Goal: Communication & Community: Answer question/provide support

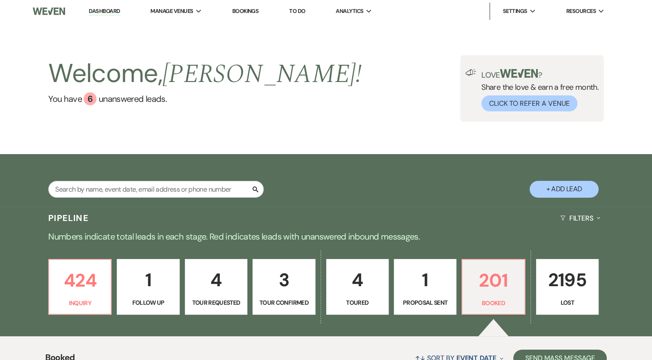
scroll to position [179, 0]
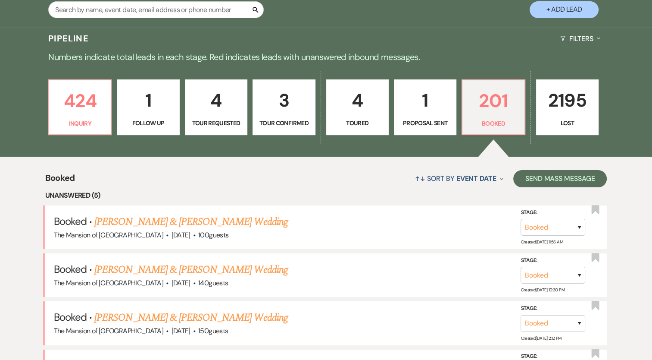
click at [276, 134] on link "3 Tour Confirmed" at bounding box center [284, 107] width 63 height 56
select select "4"
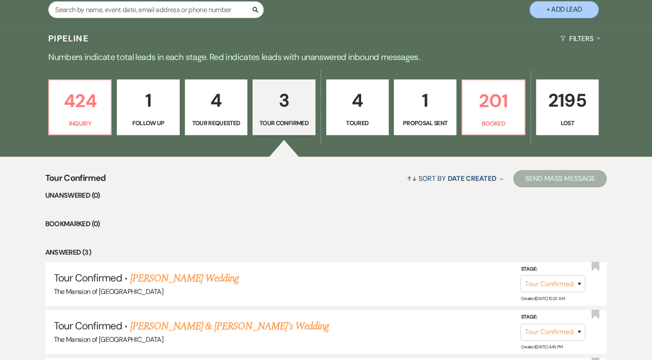
scroll to position [289, 0]
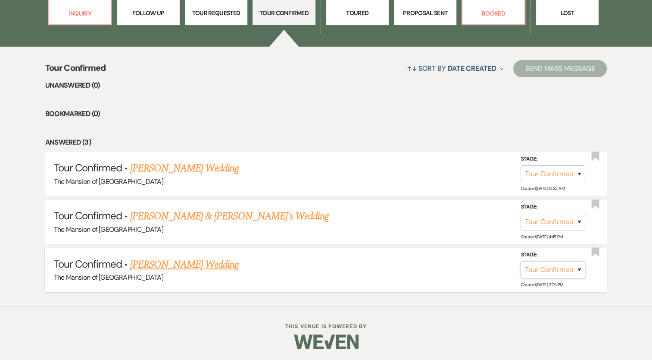
click at [561, 264] on select "Inquiry Follow Up Tour Requested Tour Confirmed Toured Proposal Sent Booked Lost" at bounding box center [553, 269] width 65 height 17
select select "8"
click at [521, 261] on select "Inquiry Follow Up Tour Requested Tour Confirmed Toured Proposal Sent Booked Lost" at bounding box center [553, 269] width 65 height 17
click at [570, 270] on button "Save" at bounding box center [568, 269] width 43 height 17
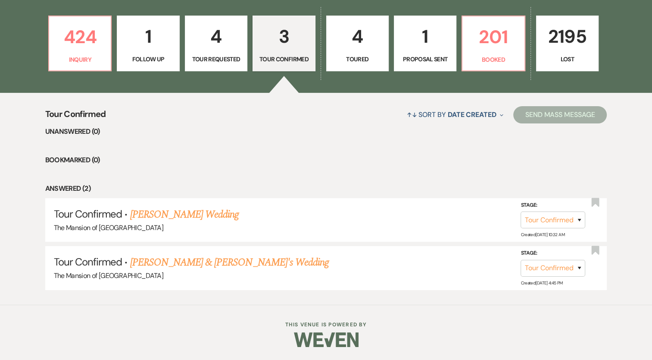
scroll to position [242, 0]
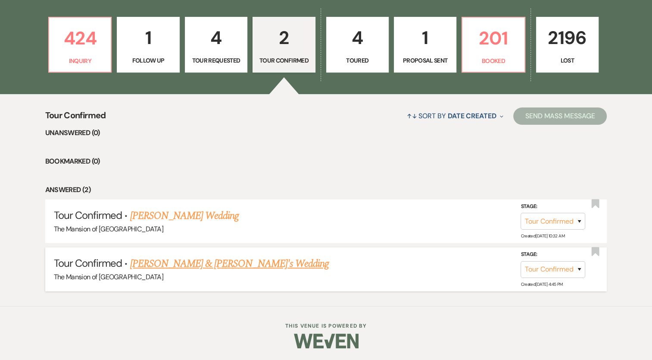
click at [209, 263] on link "[PERSON_NAME] & [PERSON_NAME]'s Wedding" at bounding box center [229, 264] width 199 height 16
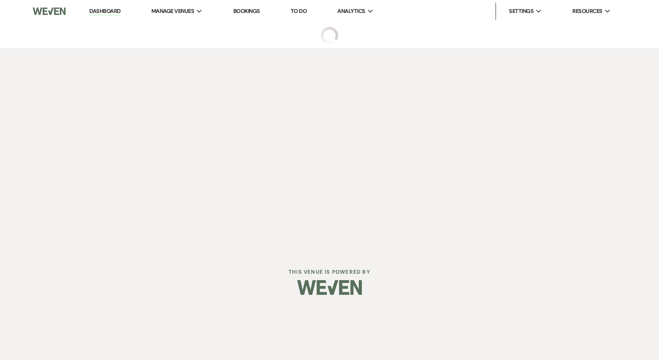
select select "4"
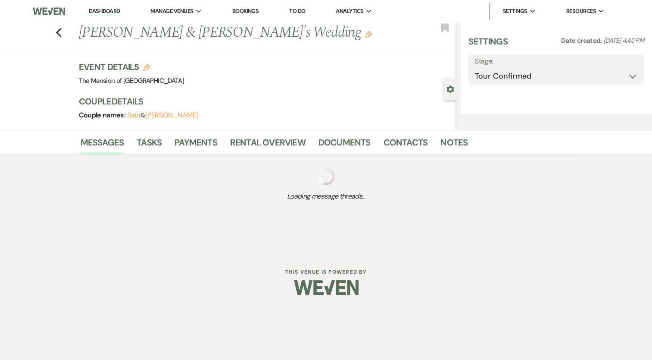
select select "5"
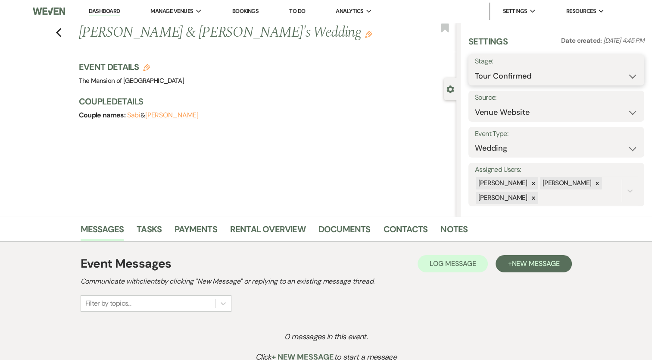
click at [519, 76] on select "Inquiry Follow Up Tour Requested Tour Confirmed Toured Proposal Sent Booked Lost" at bounding box center [556, 76] width 163 height 17
select select "5"
click at [475, 68] on select "Inquiry Follow Up Tour Requested Tour Confirmed Toured Proposal Sent Booked Lost" at bounding box center [556, 76] width 163 height 17
click at [617, 72] on button "Save" at bounding box center [626, 69] width 36 height 17
click at [109, 12] on link "Dashboard" at bounding box center [104, 11] width 31 height 8
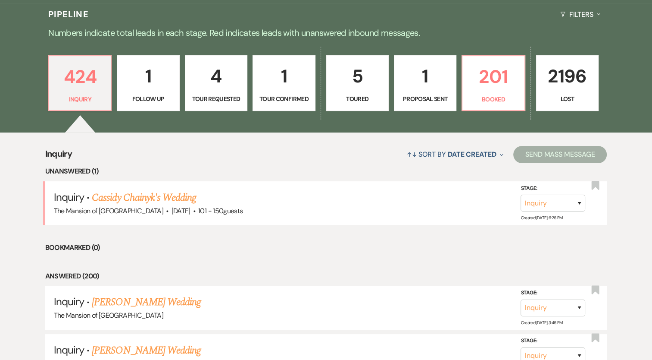
scroll to position [201, 0]
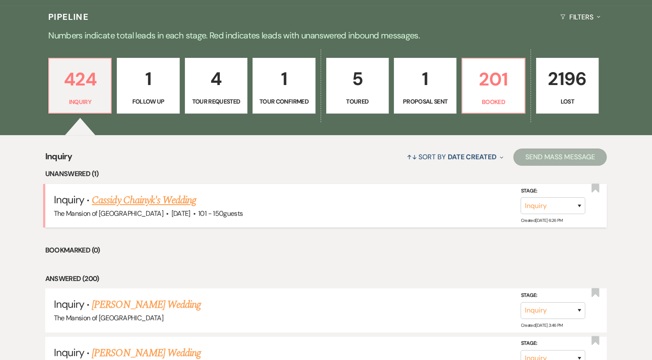
click at [168, 199] on link "Cassidy Chainyk's Wedding" at bounding box center [144, 200] width 104 height 16
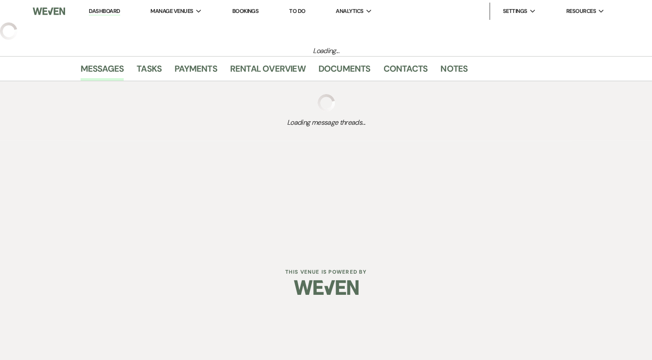
select select "2"
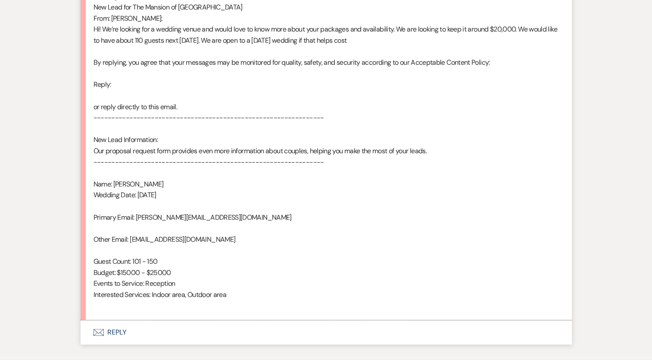
scroll to position [510, 0]
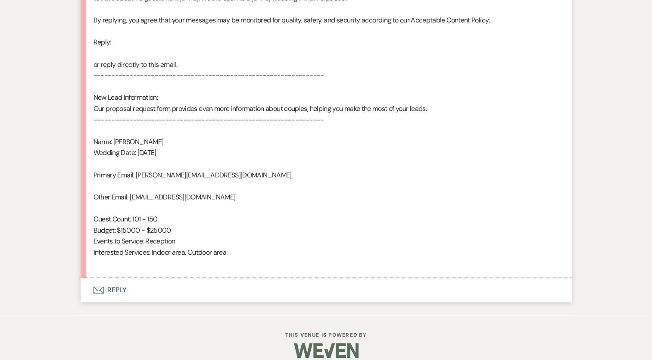
click at [111, 292] on button "Envelope Reply" at bounding box center [326, 290] width 491 height 24
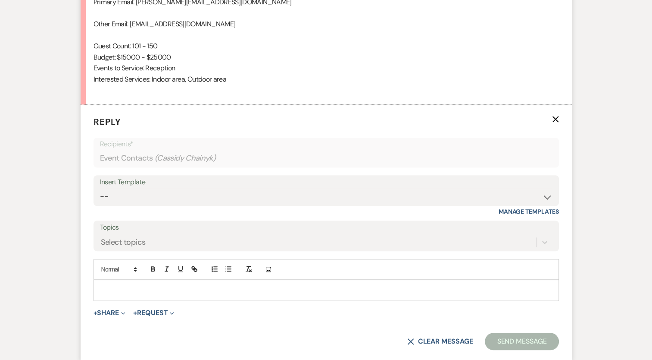
scroll to position [685, 0]
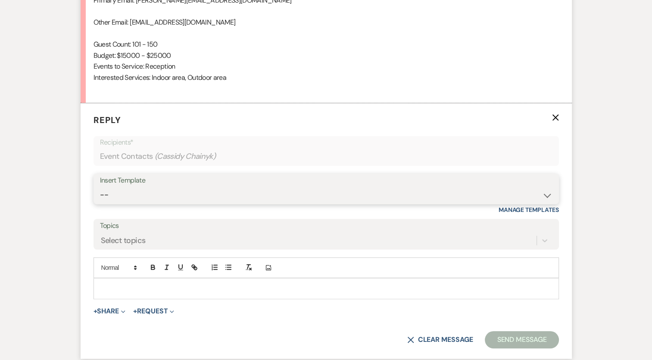
click at [162, 192] on select "-- Booking Template Final Number & Meeting Request Copy of Weven Planning Porta…" at bounding box center [326, 194] width 453 height 17
select select "916"
click at [100, 186] on select "-- Booking Template Final Number & Meeting Request Copy of Weven Planning Porta…" at bounding box center [326, 194] width 453 height 17
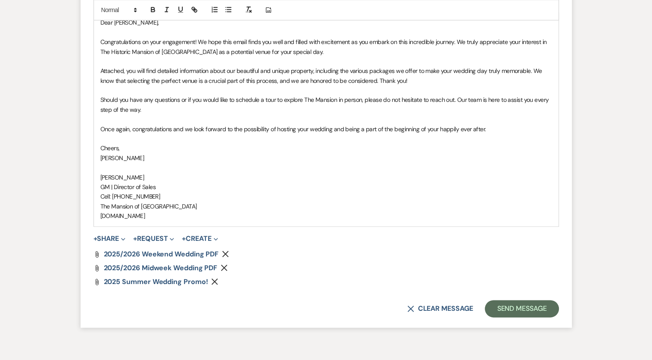
scroll to position [995, 0]
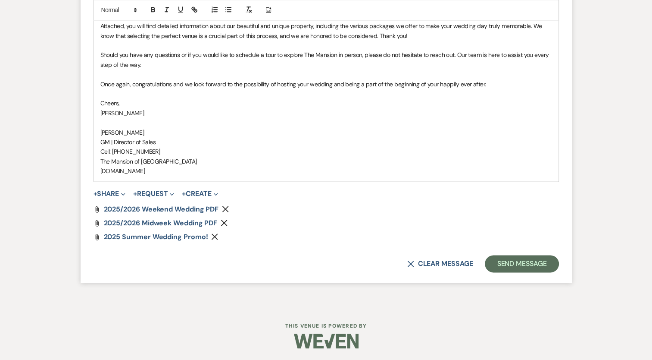
click at [216, 233] on icon "Remove" at bounding box center [214, 236] width 7 height 7
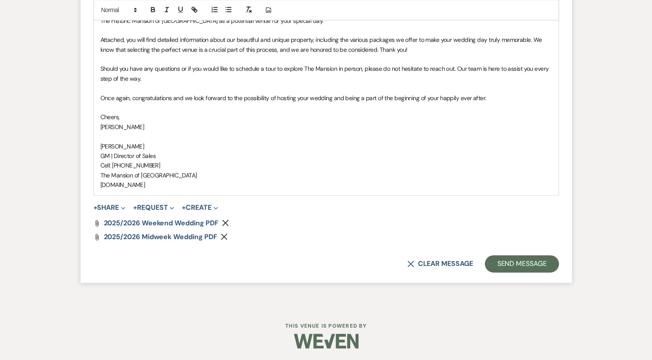
click at [228, 234] on icon "Remove" at bounding box center [224, 236] width 7 height 7
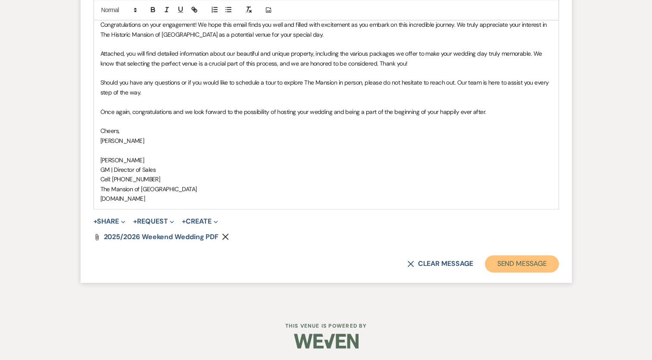
click at [520, 258] on button "Send Message" at bounding box center [522, 263] width 74 height 17
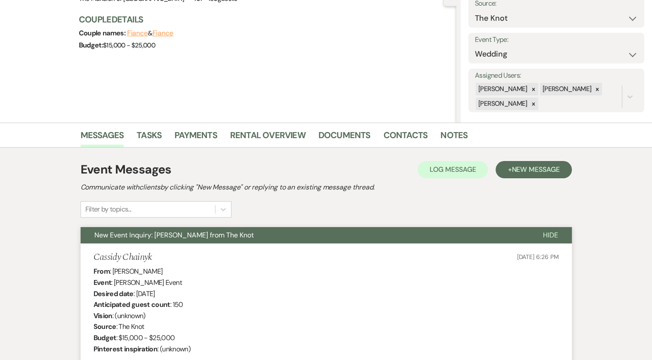
scroll to position [0, 0]
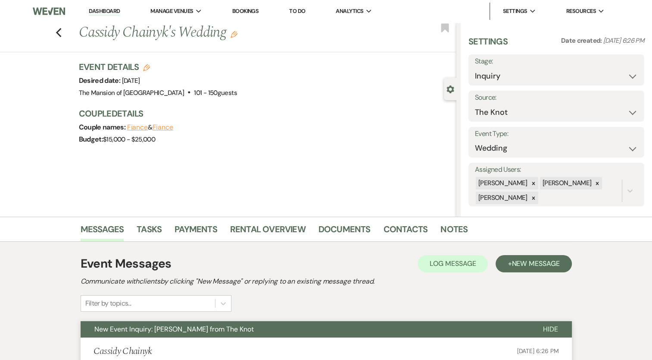
click at [109, 12] on link "Dashboard" at bounding box center [104, 11] width 31 height 8
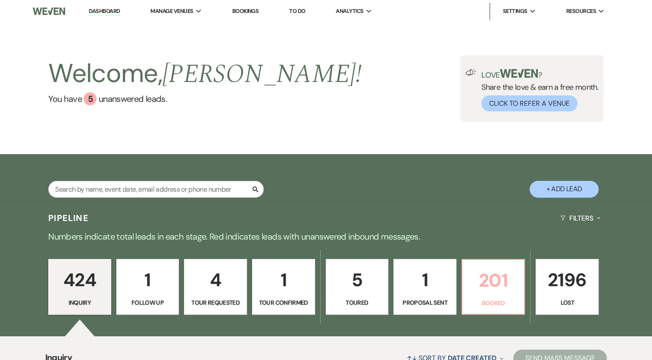
click at [479, 307] on p "Booked" at bounding box center [494, 302] width 52 height 9
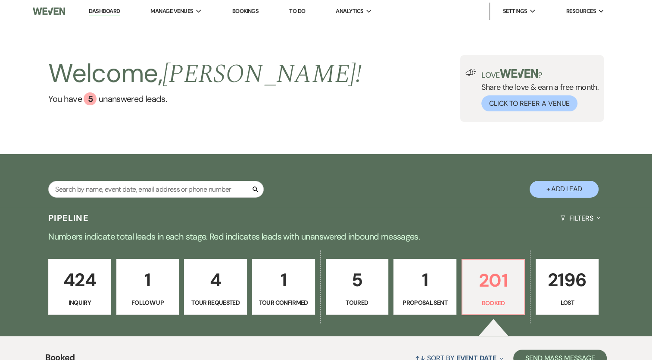
click at [97, 13] on link "Dashboard" at bounding box center [104, 11] width 31 height 8
